Goal: Find specific page/section: Find specific page/section

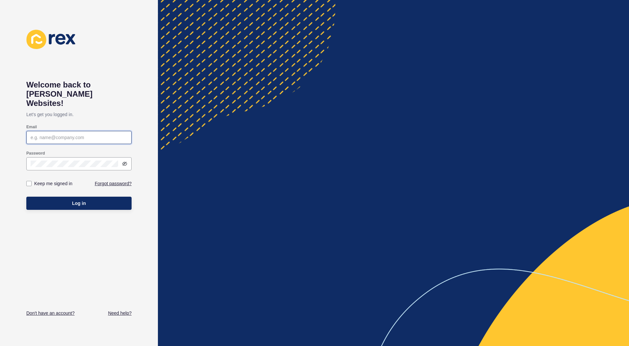
click at [49, 134] on input "Email" at bounding box center [79, 137] width 97 height 7
paste input "[EMAIL_ADDRESS][DOMAIN_NAME]"
type input "[EMAIL_ADDRESS][DOMAIN_NAME]"
click at [27, 181] on label at bounding box center [28, 183] width 5 height 5
click at [28, 182] on input "Keep me signed in" at bounding box center [30, 184] width 4 height 4
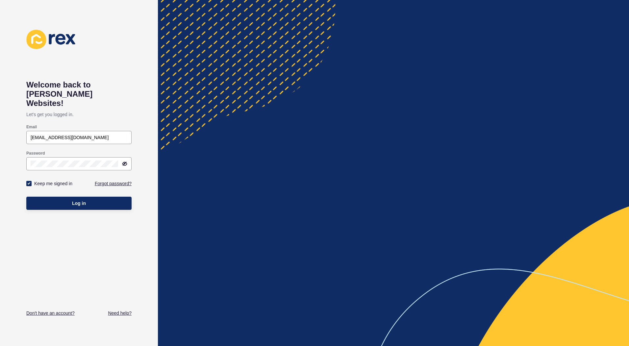
checkbox input "true"
click at [70, 197] on button "Log in" at bounding box center [78, 203] width 105 height 13
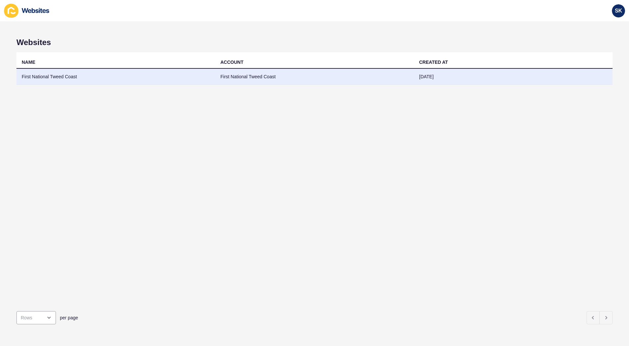
click at [72, 75] on td "First National Tweed Coast" at bounding box center [115, 77] width 199 height 16
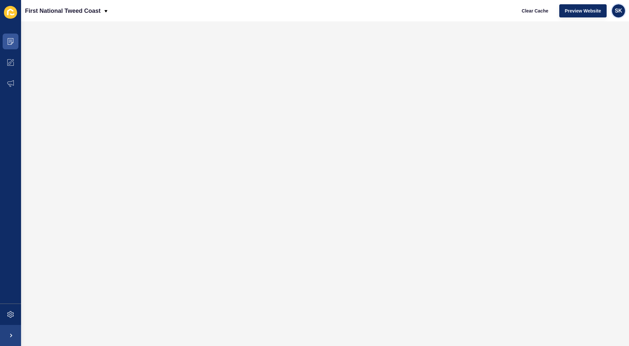
click at [618, 10] on span "SK" at bounding box center [618, 11] width 7 height 7
click at [9, 318] on span at bounding box center [10, 314] width 21 height 21
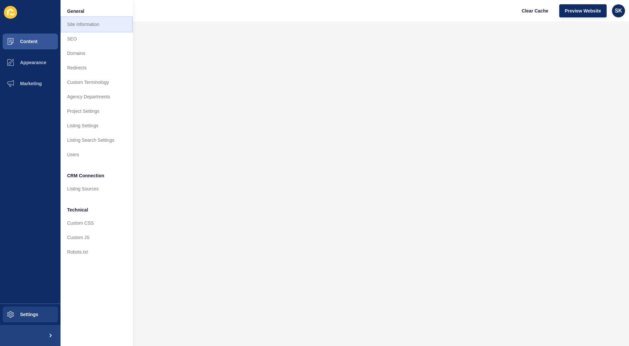
click at [79, 23] on link "Site Information" at bounding box center [97, 24] width 72 height 14
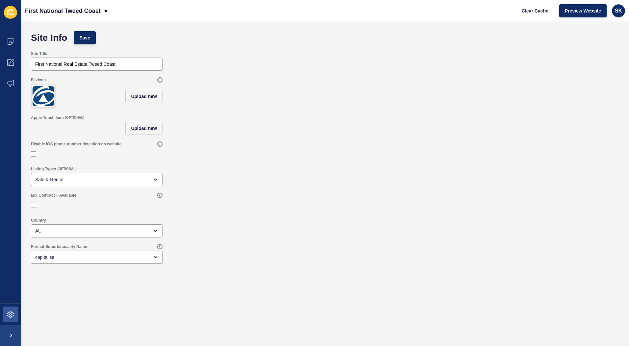
click at [9, 11] on icon at bounding box center [10, 12] width 6 height 7
click at [10, 42] on icon at bounding box center [10, 41] width 7 height 7
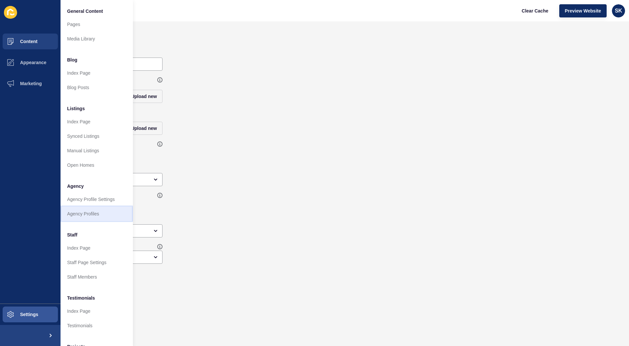
click at [81, 215] on link "Agency Profiles" at bounding box center [97, 214] width 72 height 14
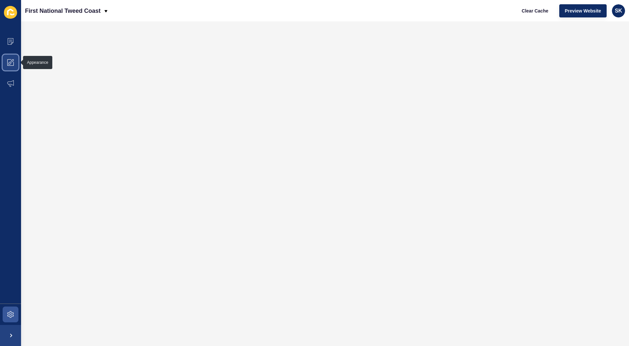
click at [11, 62] on icon at bounding box center [10, 62] width 7 height 7
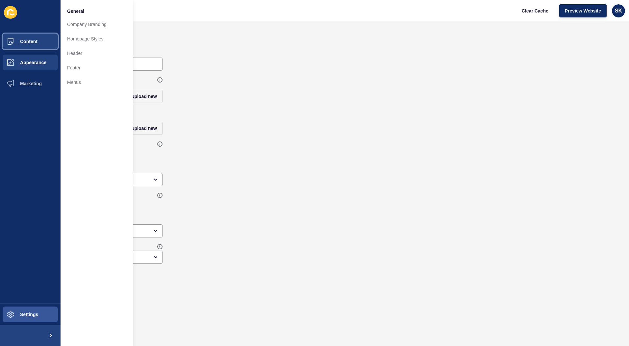
click at [24, 41] on span "Content" at bounding box center [18, 41] width 38 height 5
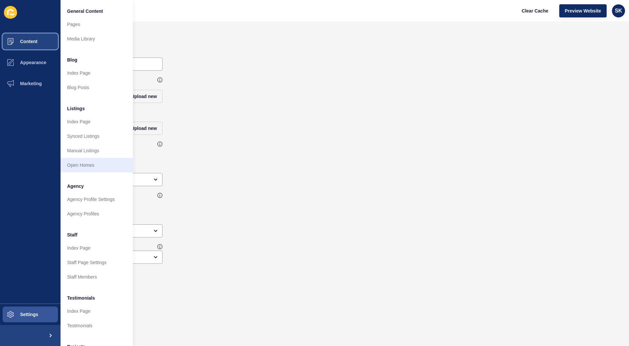
scroll to position [44, 0]
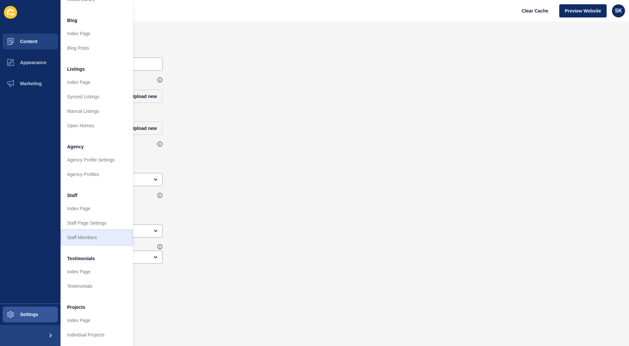
click at [81, 232] on link "Staff Members" at bounding box center [97, 237] width 72 height 14
